Goal: Task Accomplishment & Management: Use online tool/utility

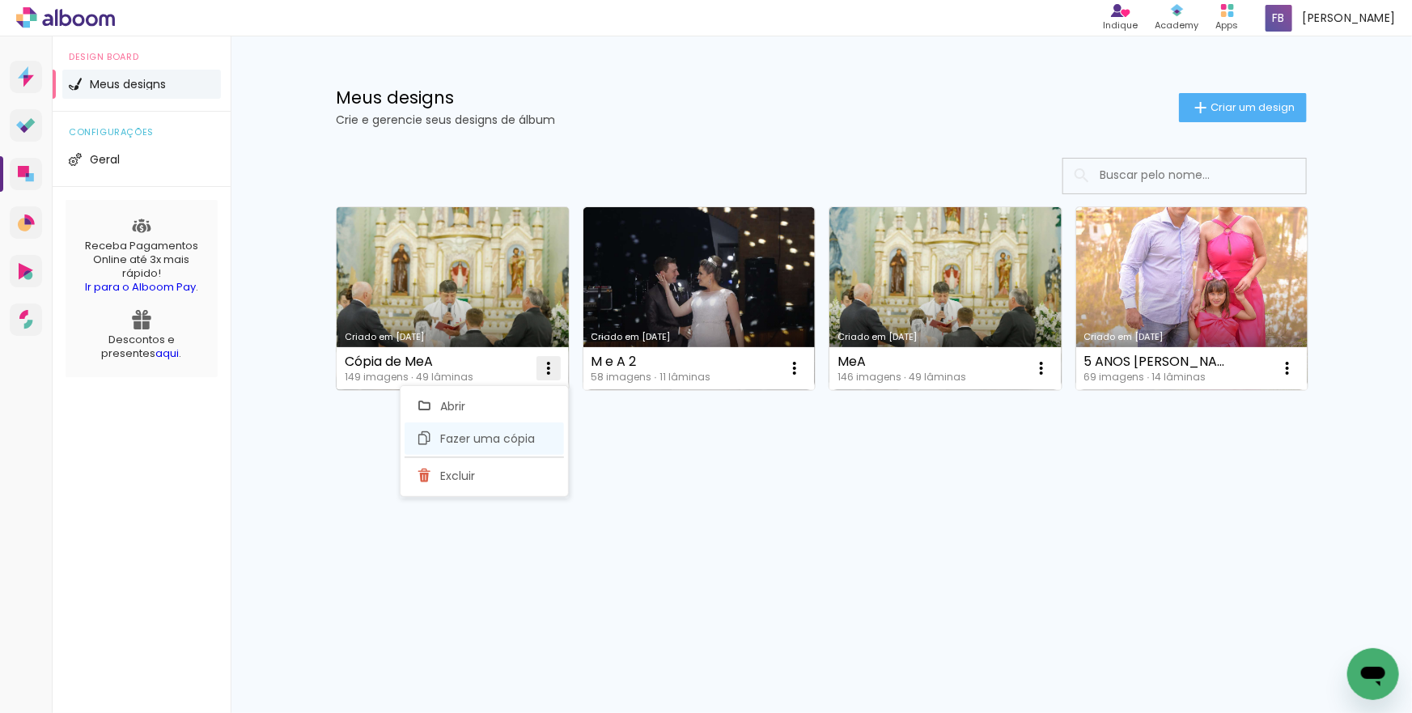
click at [530, 436] on span "Fazer uma cópia" at bounding box center [487, 438] width 95 height 11
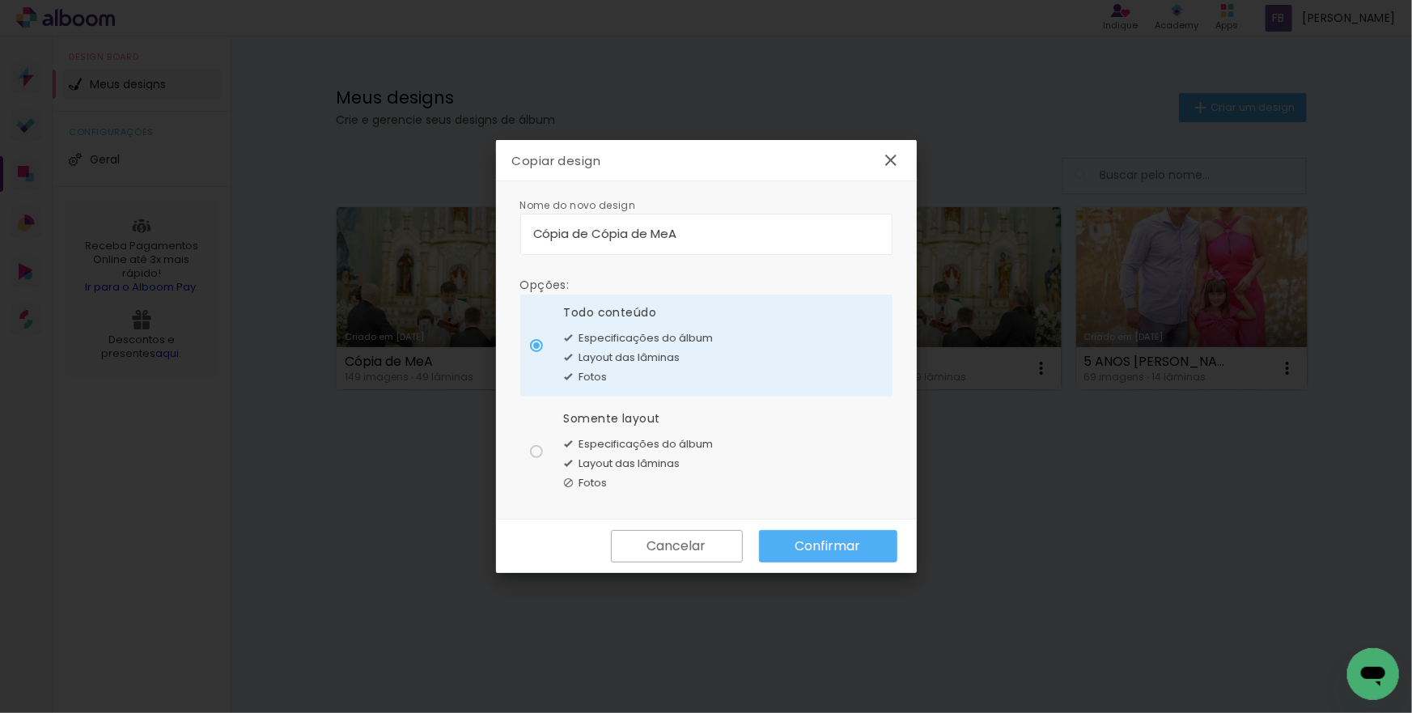
click at [706, 231] on input "Cópia de Cópia de MeA" at bounding box center [706, 233] width 346 height 19
drag, startPoint x: 706, startPoint y: 231, endPoint x: 523, endPoint y: 237, distance: 183.8
click at [514, 235] on div "Nome do novo design Opções: Todo conteúdo Especificações do álbum Layout das lâ…" at bounding box center [706, 350] width 421 height 338
click at [718, 241] on input "Cópia de Cópia de MeA" at bounding box center [706, 233] width 346 height 19
type input "C"
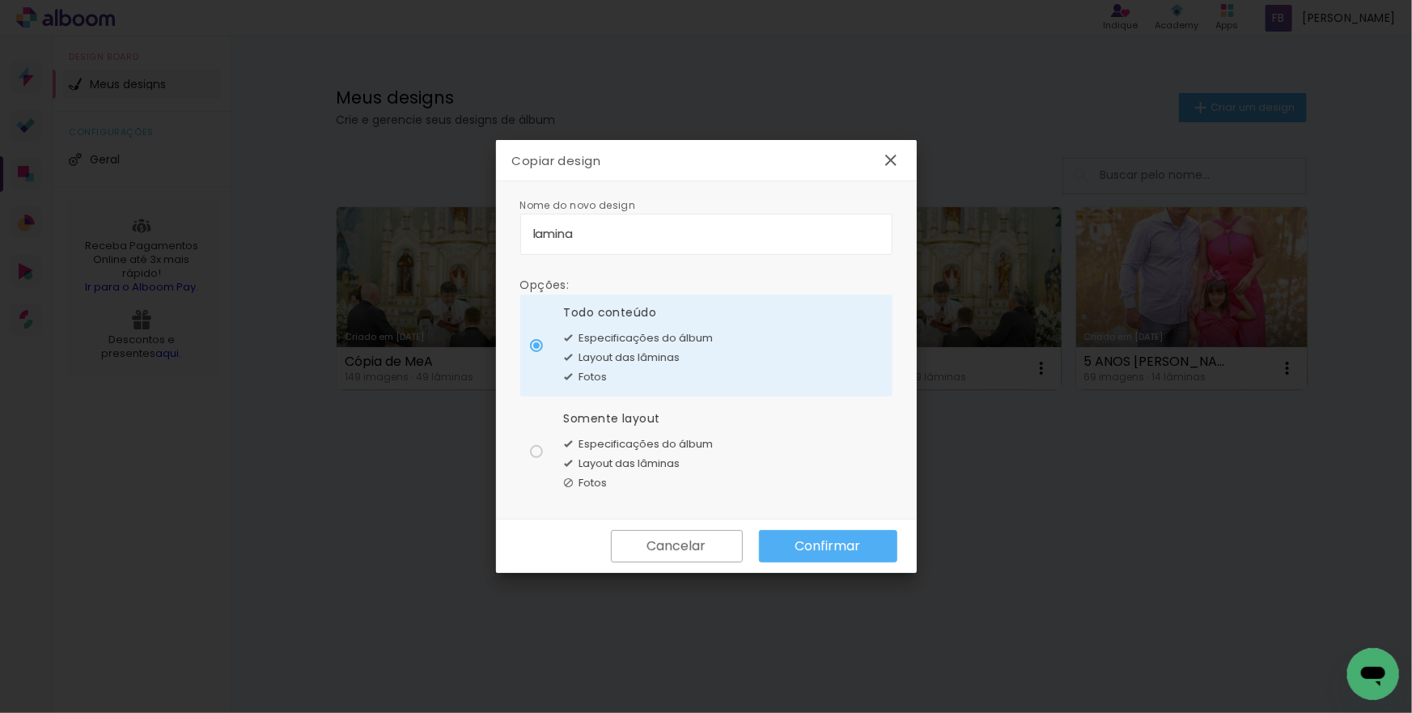
type input "lamina"
type paper-input "lamina"
click at [0, 0] on slot "Confirmar" at bounding box center [0, 0] width 0 height 0
